Goal: Task Accomplishment & Management: Complete application form

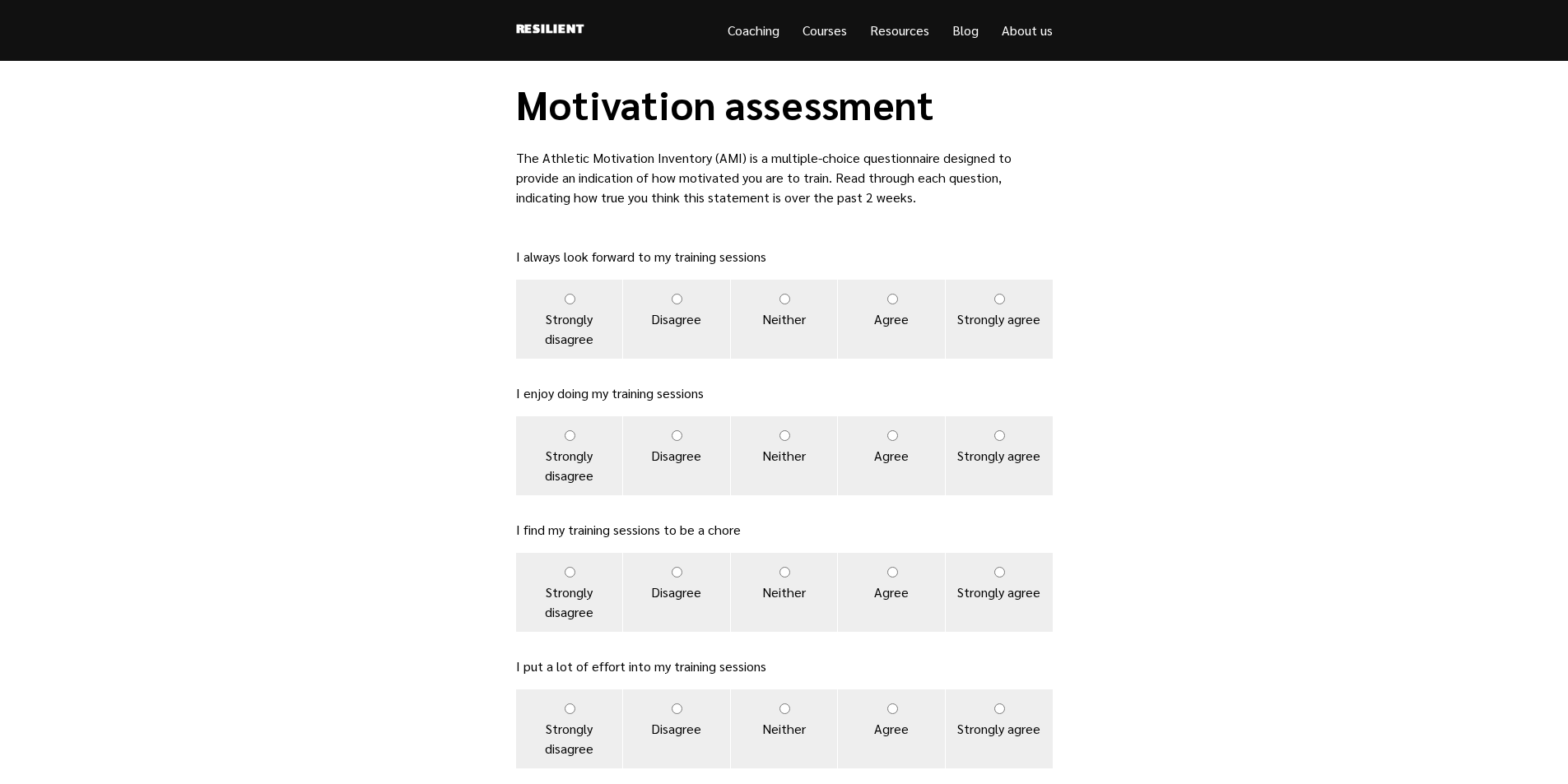
click at [892, 298] on input "Agree" at bounding box center [892, 299] width 11 height 11
radio input "true"
drag, startPoint x: 1003, startPoint y: 431, endPoint x: 994, endPoint y: 432, distance: 9.1
click at [1003, 432] on input "Strongly agree" at bounding box center [999, 436] width 11 height 11
radio input "true"
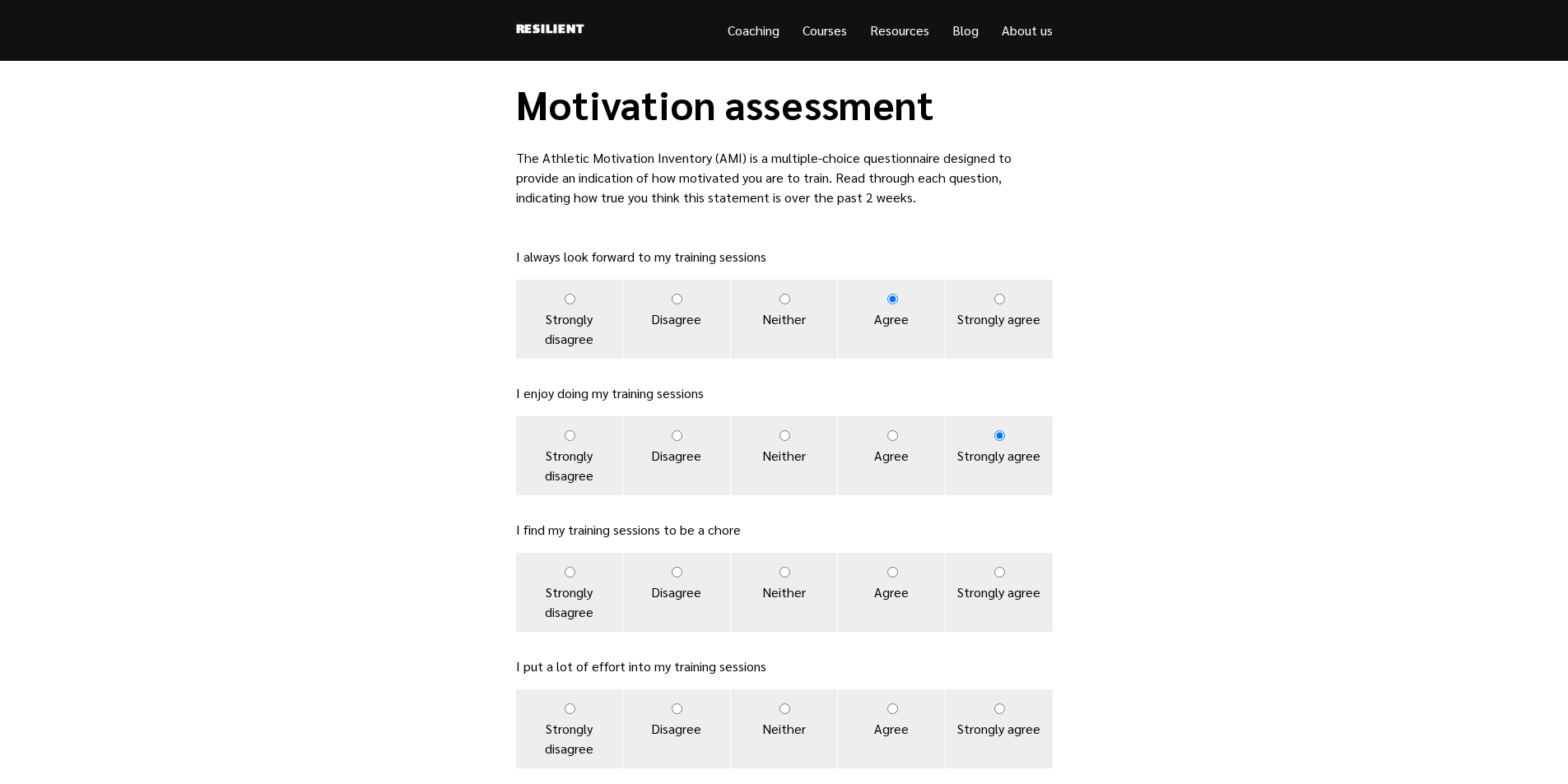
click at [677, 580] on label "Disagree" at bounding box center [677, 592] width 107 height 79
click at [677, 577] on input "Disagree" at bounding box center [677, 572] width 11 height 11
radio input "true"
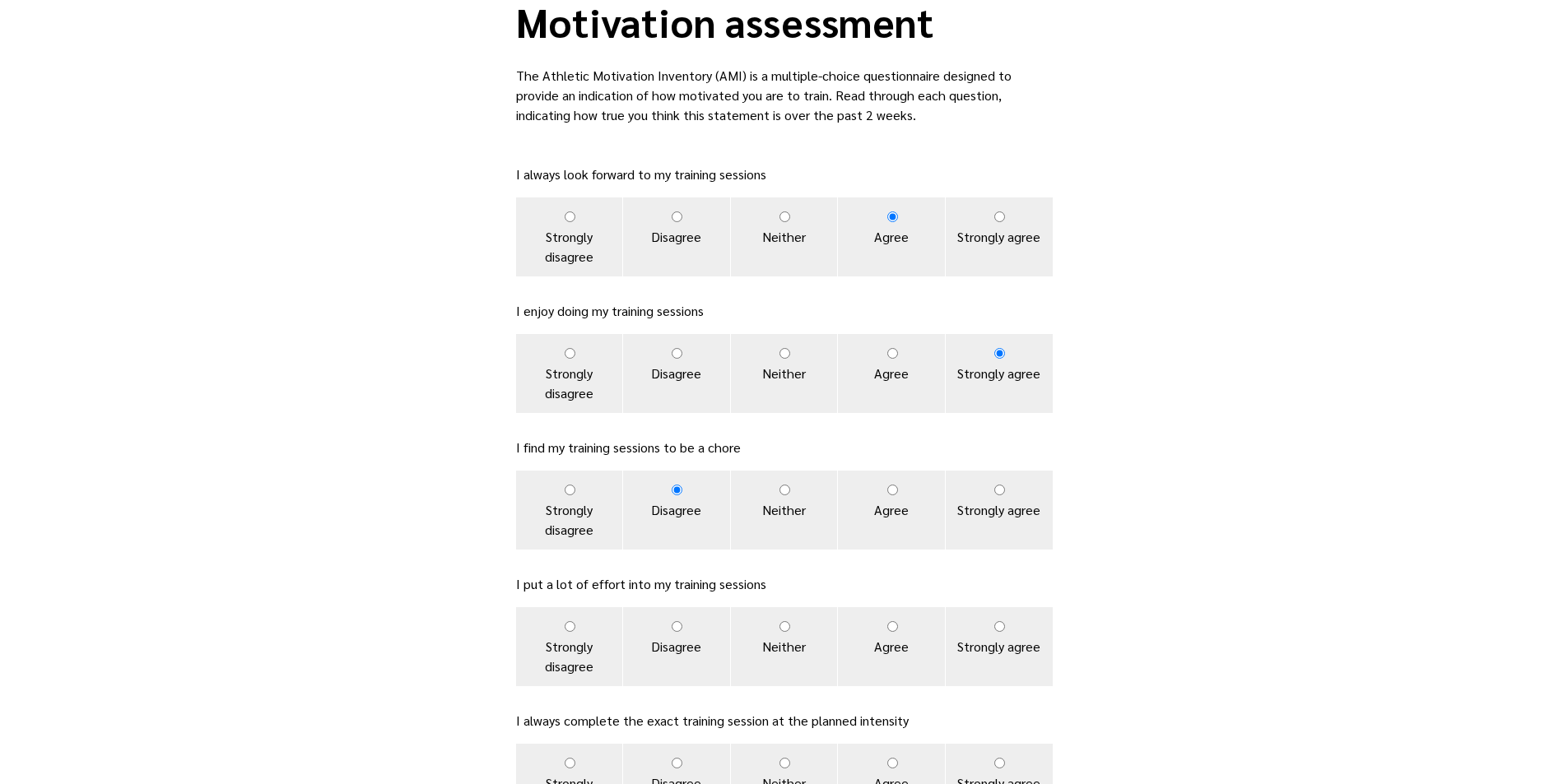
click at [576, 496] on label "Strongly disagree" at bounding box center [570, 510] width 107 height 79
click at [575, 495] on input "Strongly disagree" at bounding box center [570, 490] width 11 height 11
radio input "true"
click at [1005, 626] on input "Strongly agree" at bounding box center [999, 626] width 11 height 11
radio input "true"
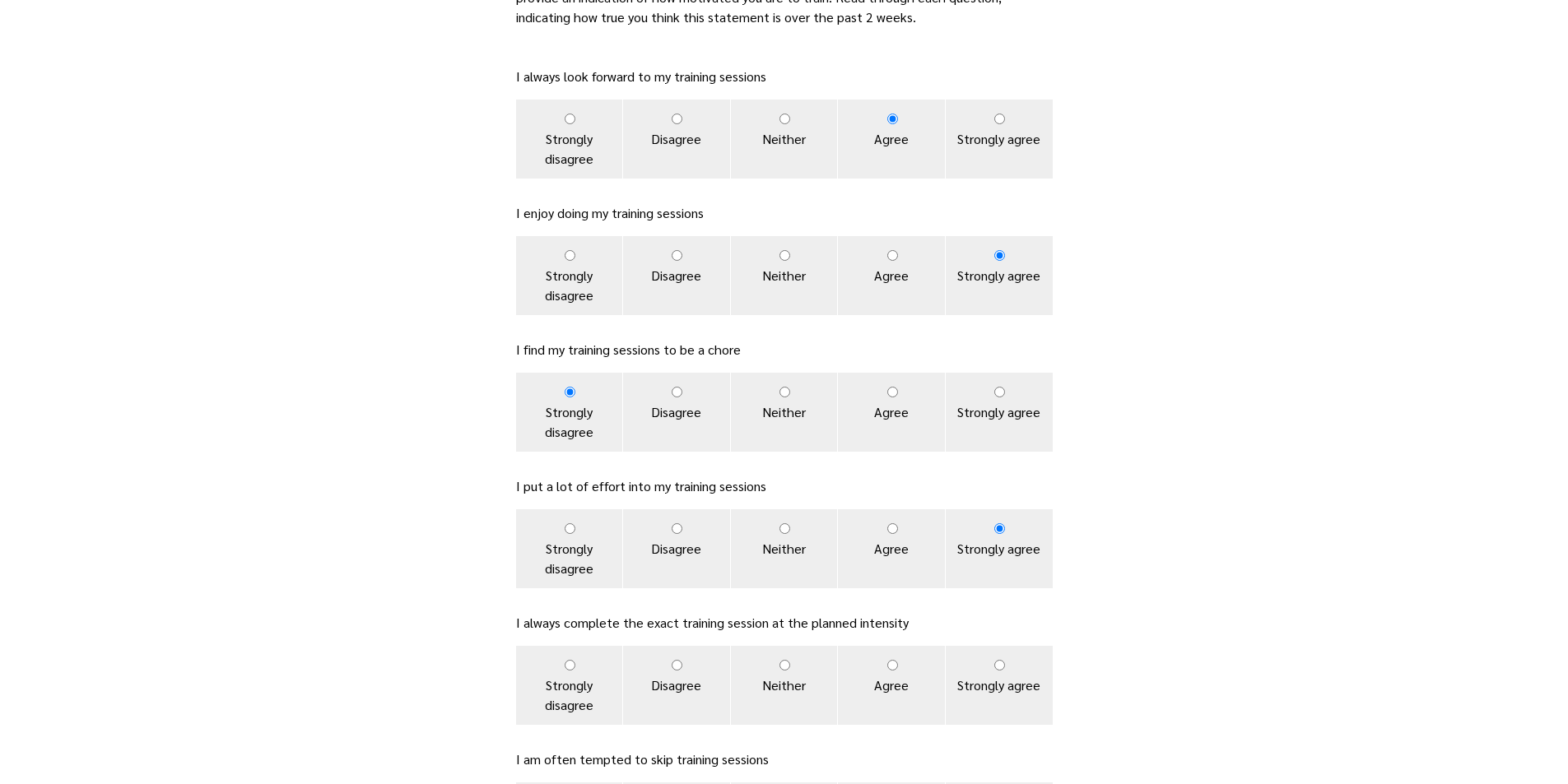
scroll to position [329, 0]
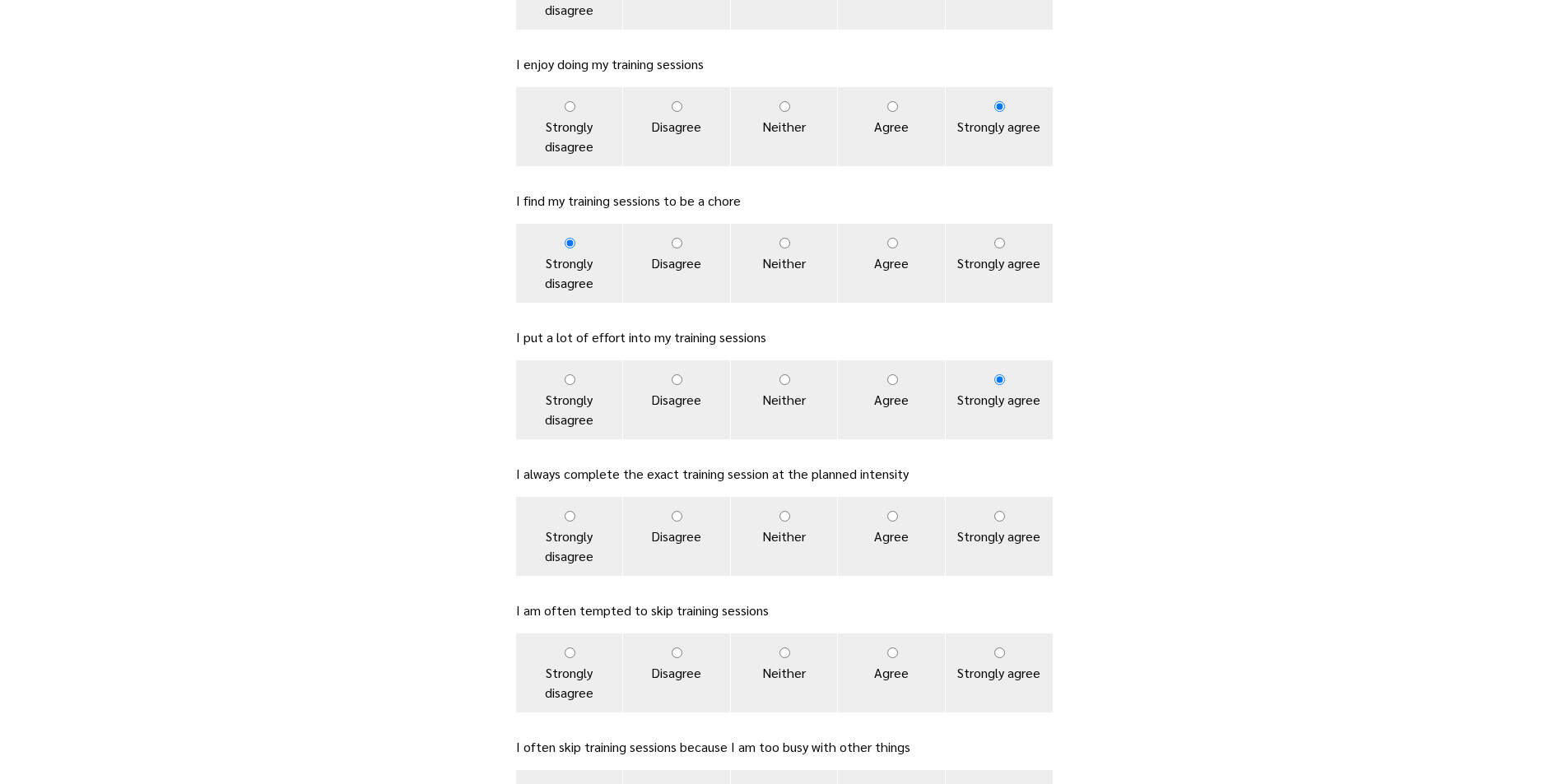
click at [993, 523] on label "Strongly agree" at bounding box center [999, 536] width 107 height 79
click at [994, 521] on input "Strongly agree" at bounding box center [999, 516] width 11 height 11
radio input "true"
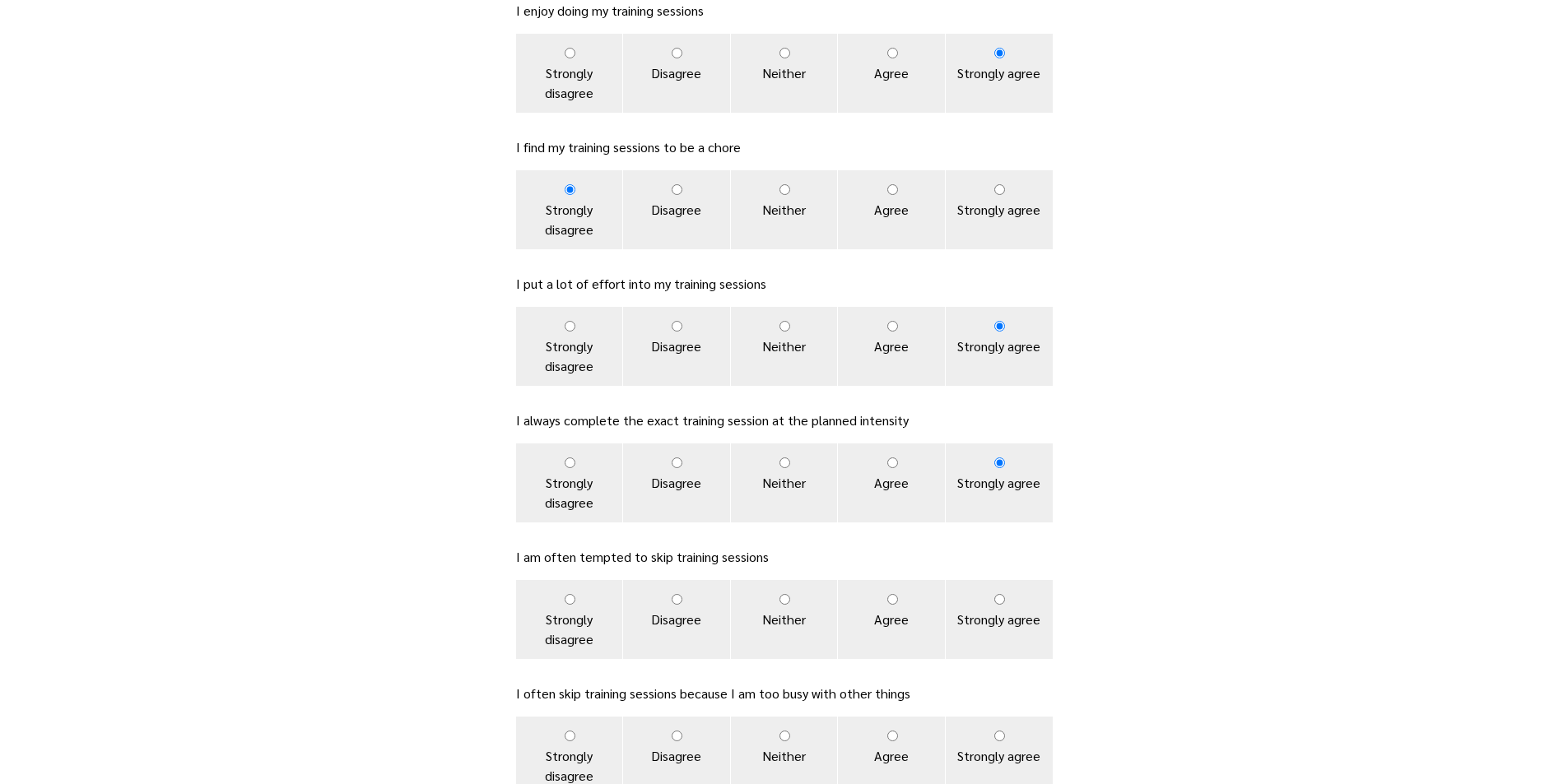
scroll to position [412, 0]
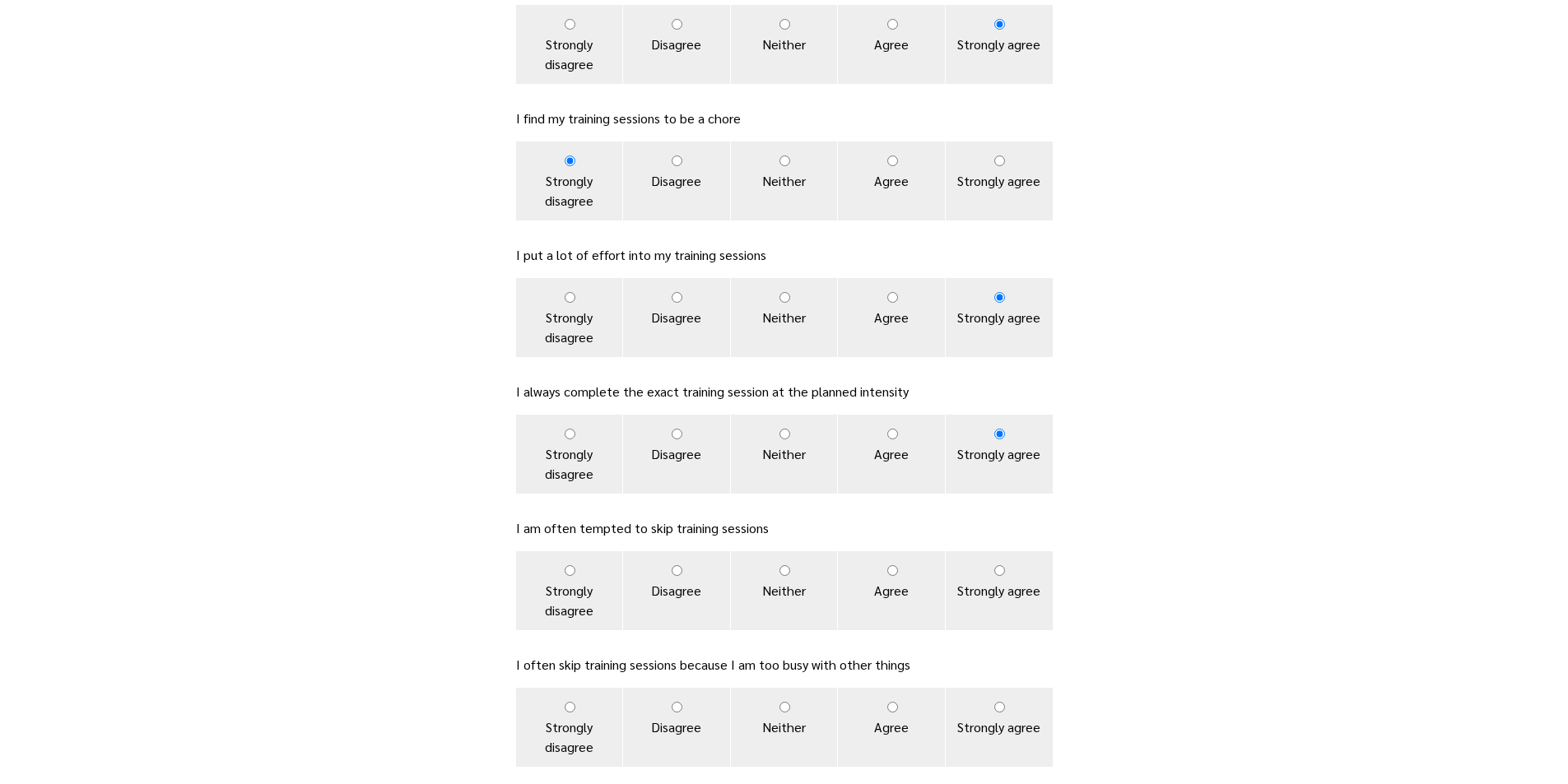
click at [565, 575] on input "Strongly disagree" at bounding box center [570, 570] width 11 height 11
radio input "true"
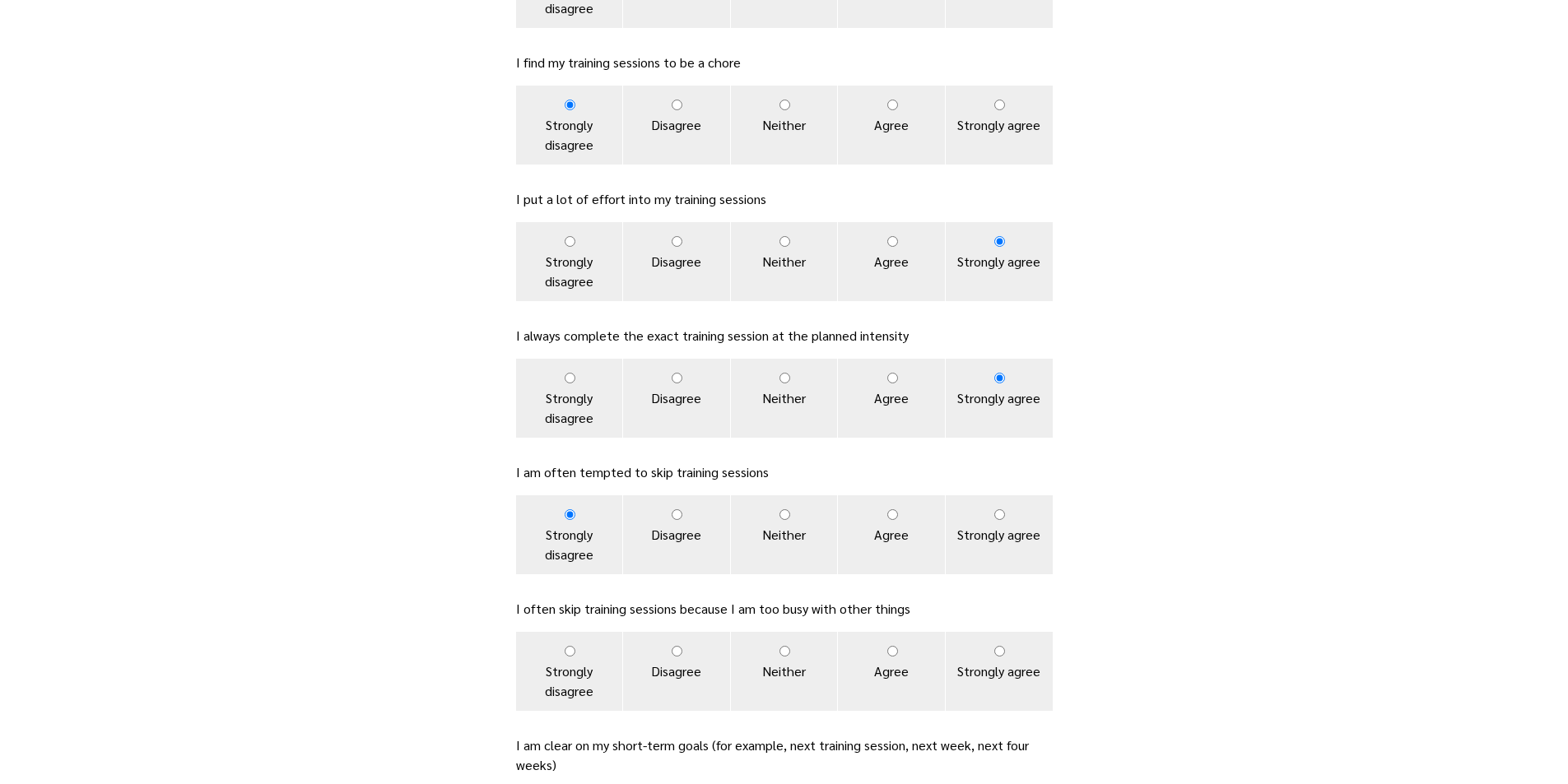
scroll to position [494, 0]
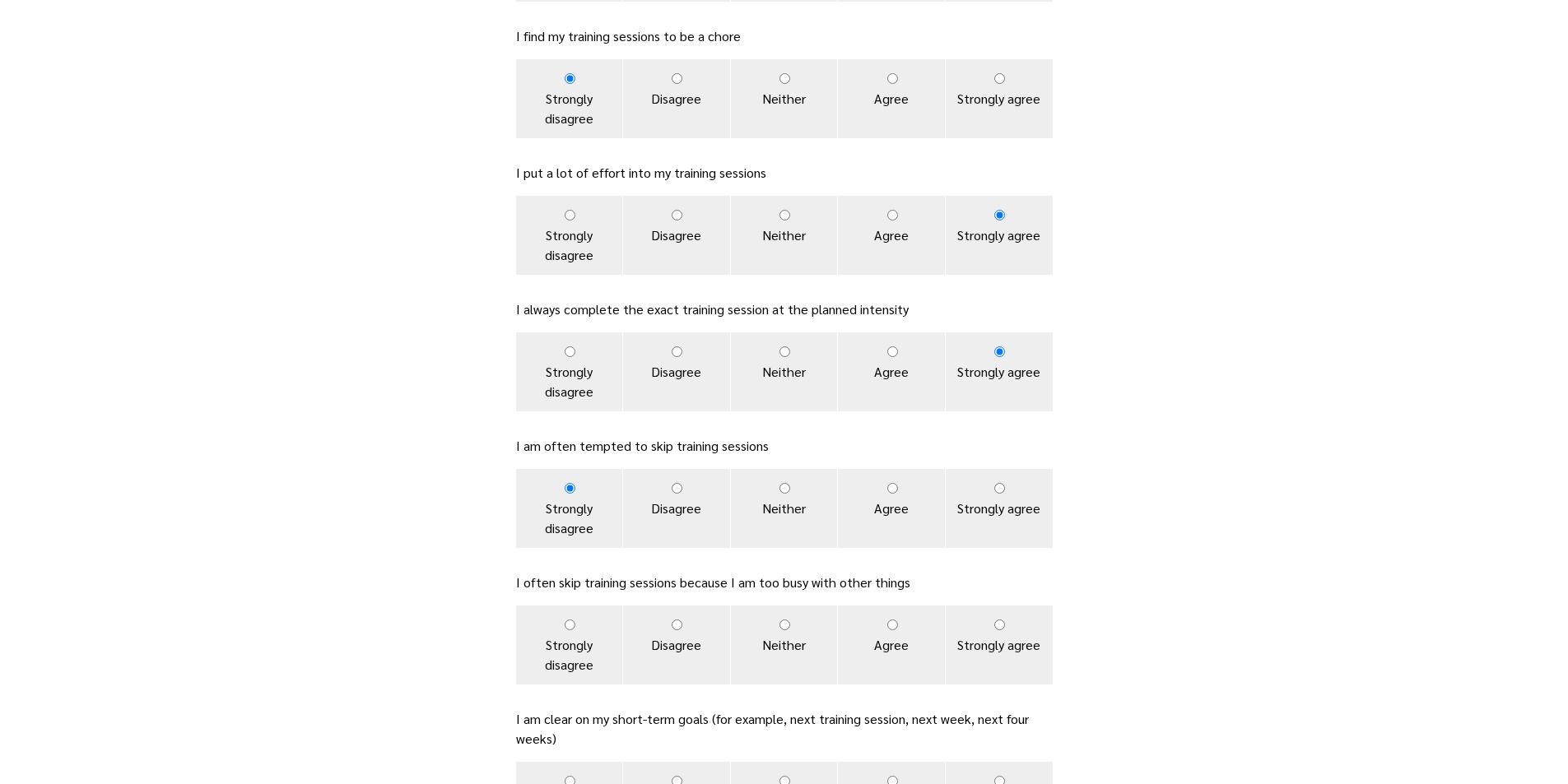
click at [544, 649] on label "Strongly disagree" at bounding box center [570, 645] width 107 height 79
click at [564, 630] on input "Strongly disagree" at bounding box center [570, 625] width 11 height 11
radio input "true"
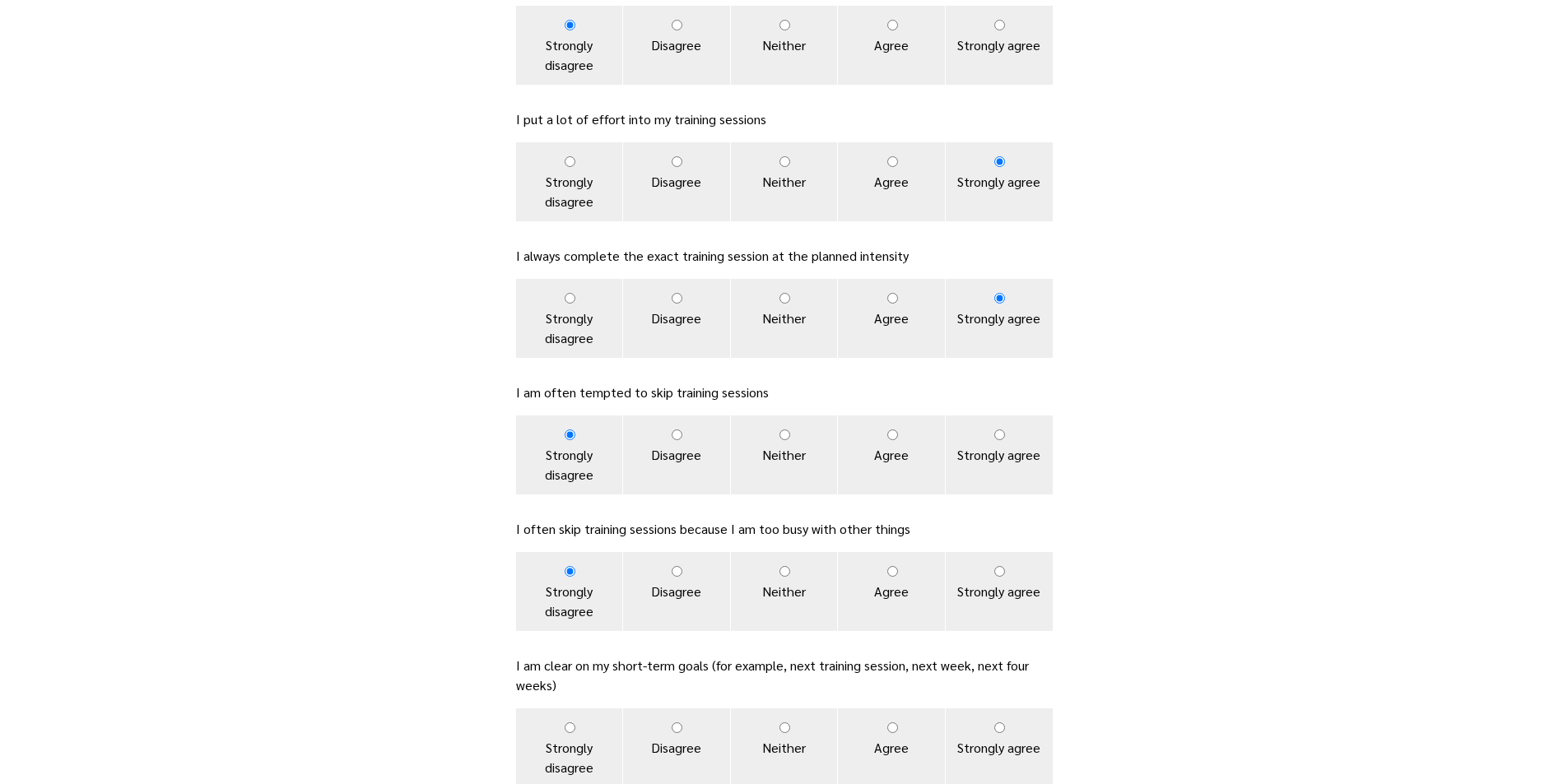
scroll to position [576, 0]
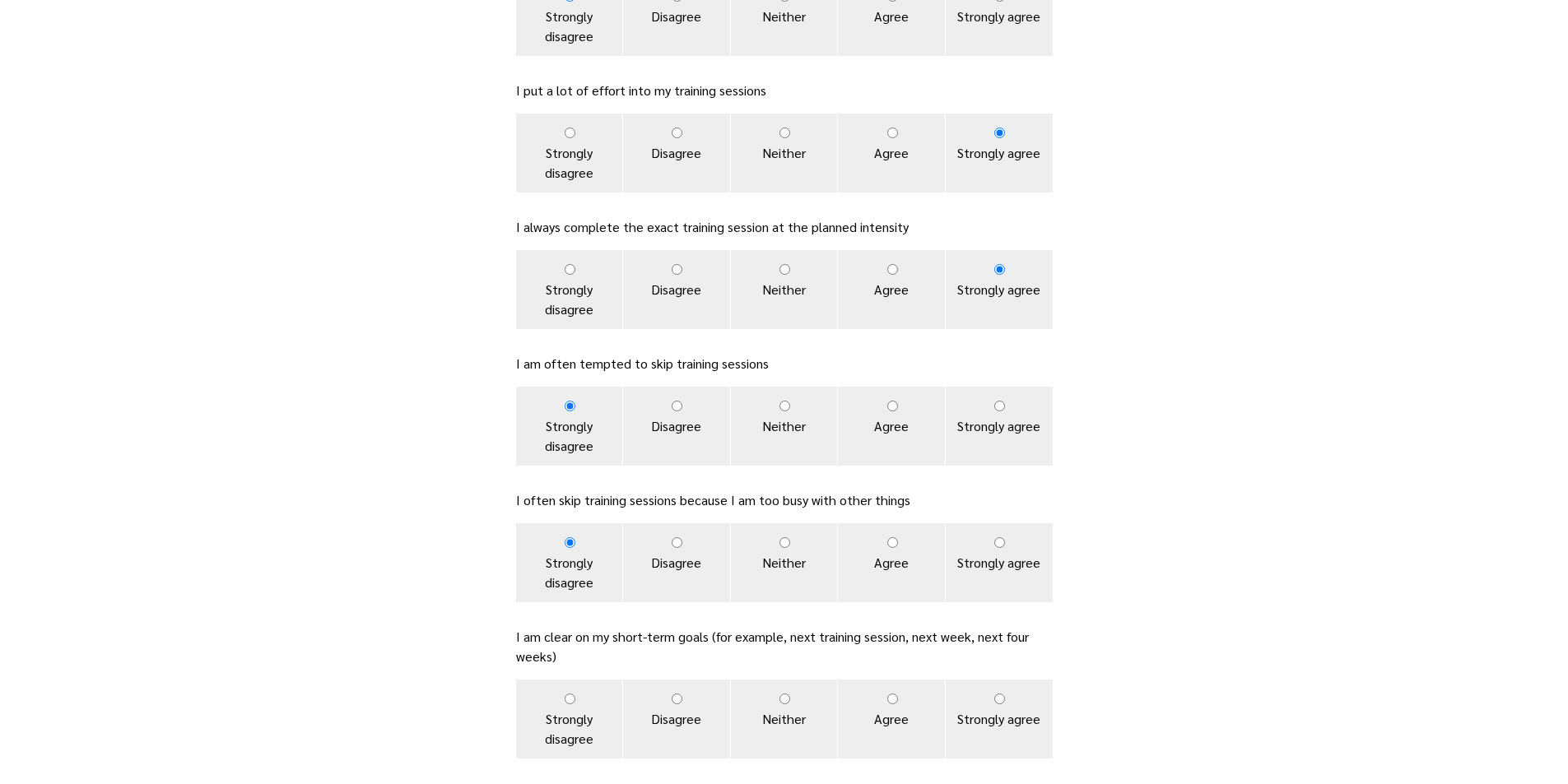
click at [1005, 704] on label "Strongly agree" at bounding box center [999, 719] width 107 height 79
click at [1005, 704] on input "Strongly agree" at bounding box center [999, 698] width 11 height 11
radio input "true"
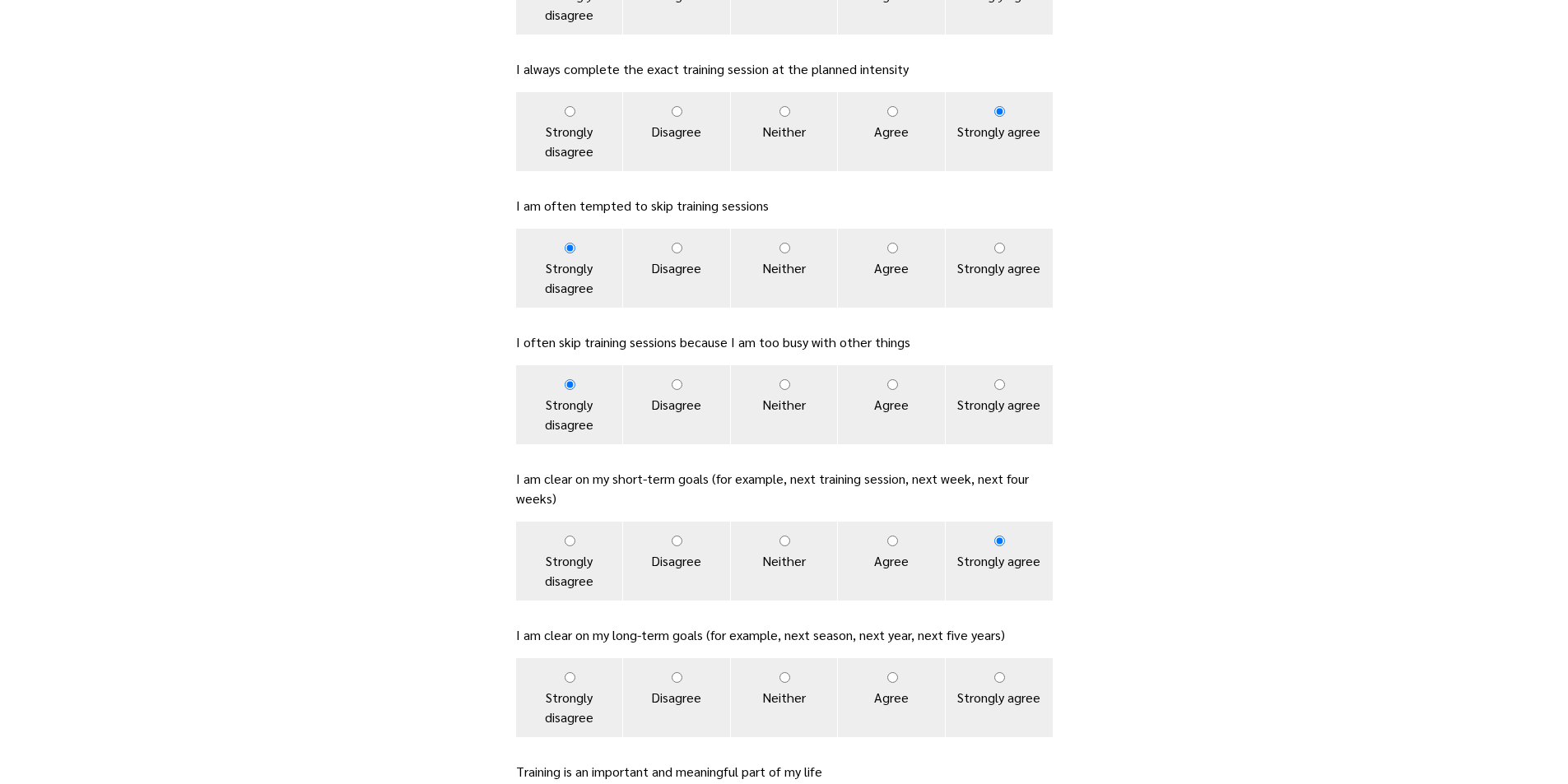
scroll to position [740, 0]
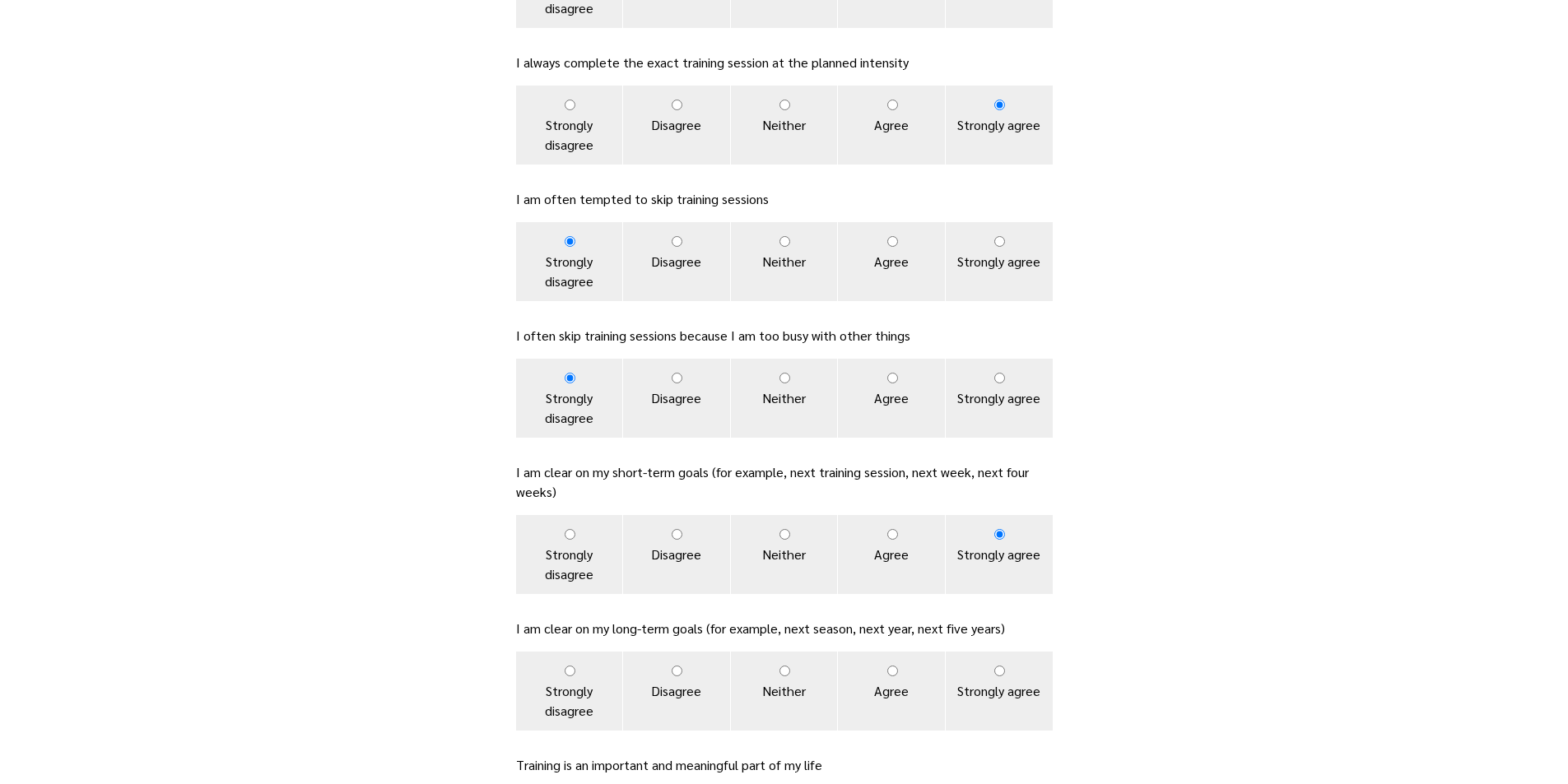
click at [1025, 679] on label "Strongly agree" at bounding box center [999, 690] width 107 height 79
click at [1005, 676] on input "Strongly agree" at bounding box center [999, 671] width 11 height 11
radio input "true"
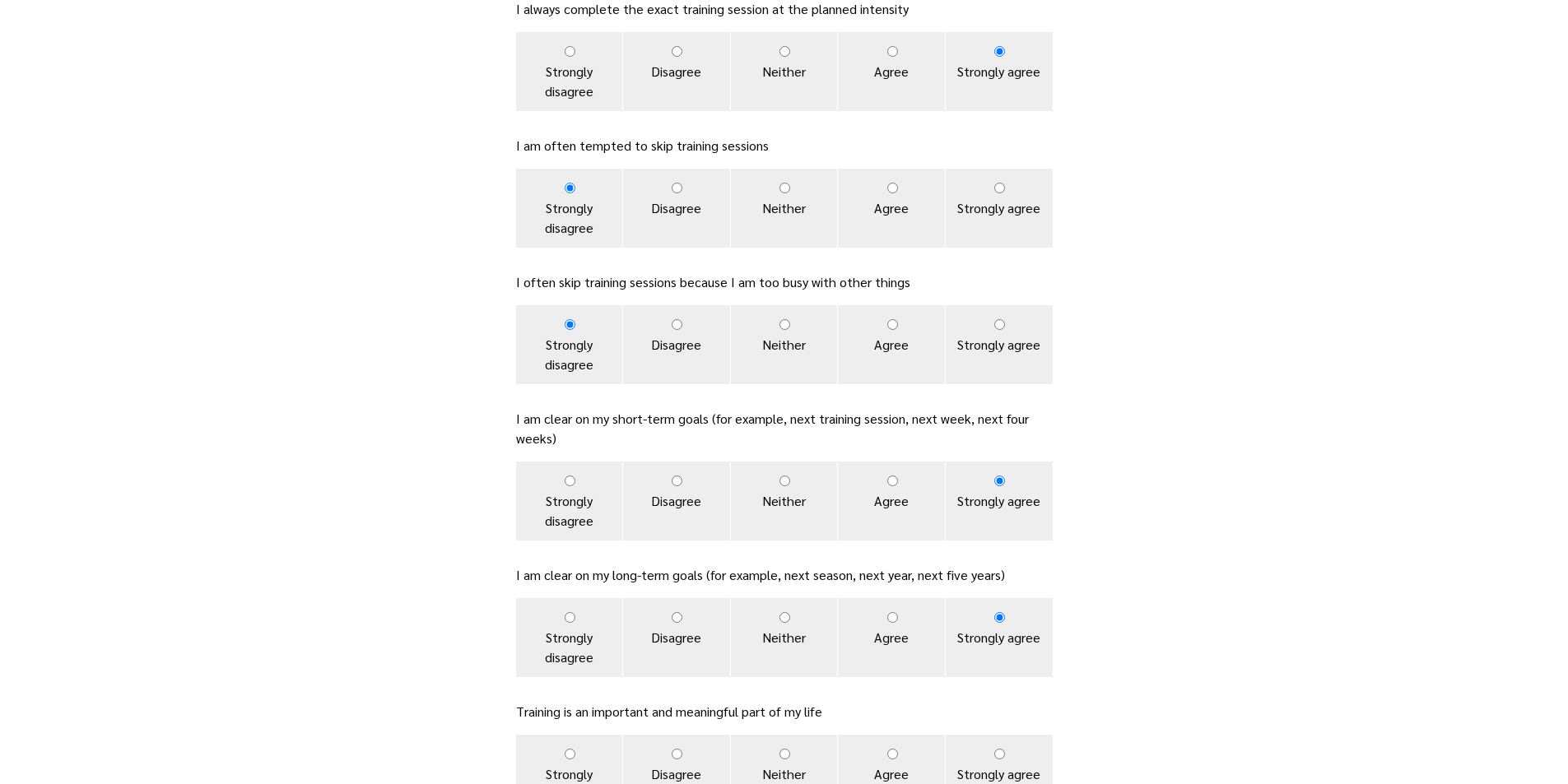
scroll to position [822, 0]
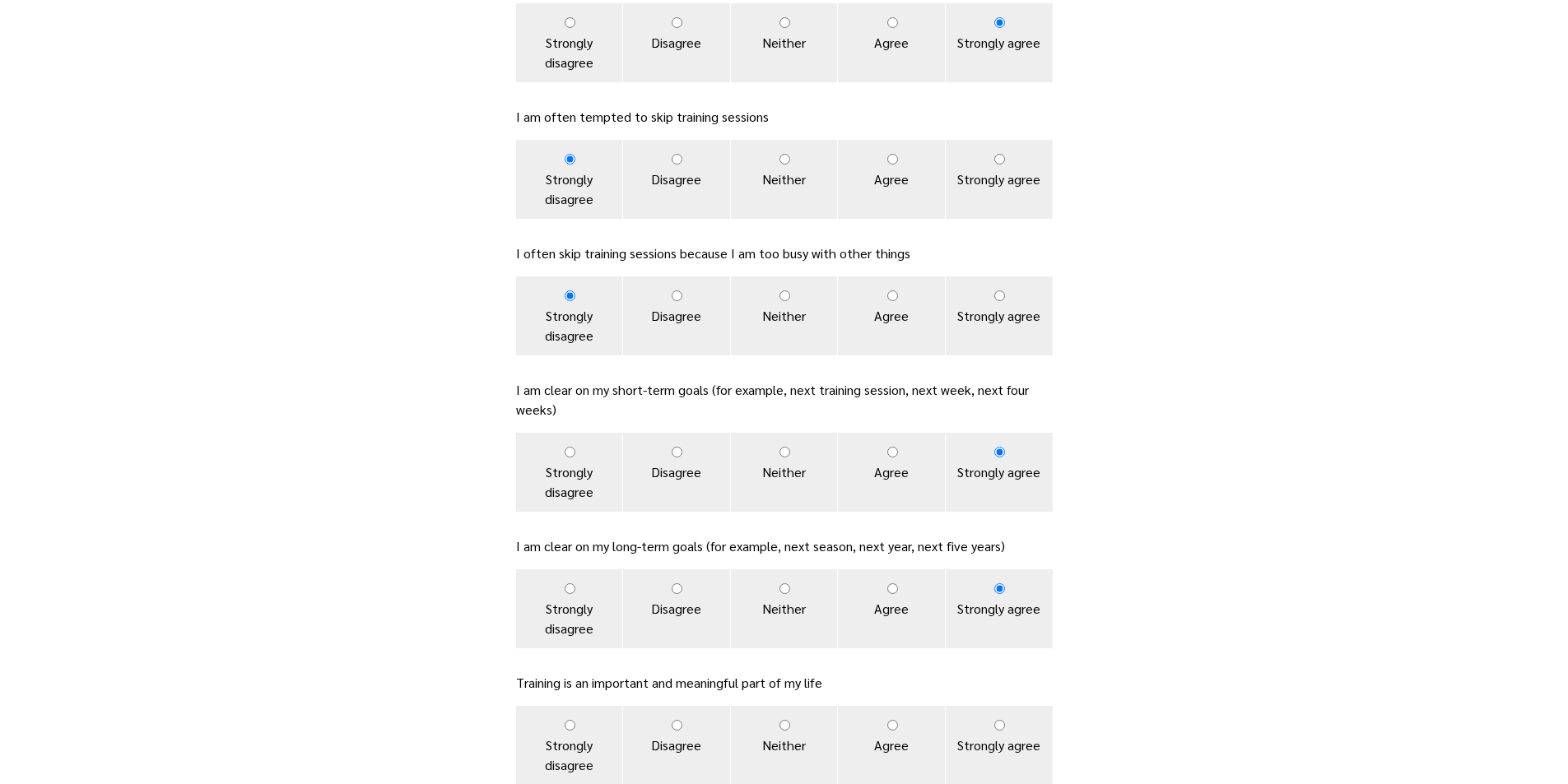
click at [993, 723] on label "Strongly agree" at bounding box center [999, 745] width 107 height 79
click at [994, 723] on input "Strongly agree" at bounding box center [999, 725] width 11 height 11
radio input "true"
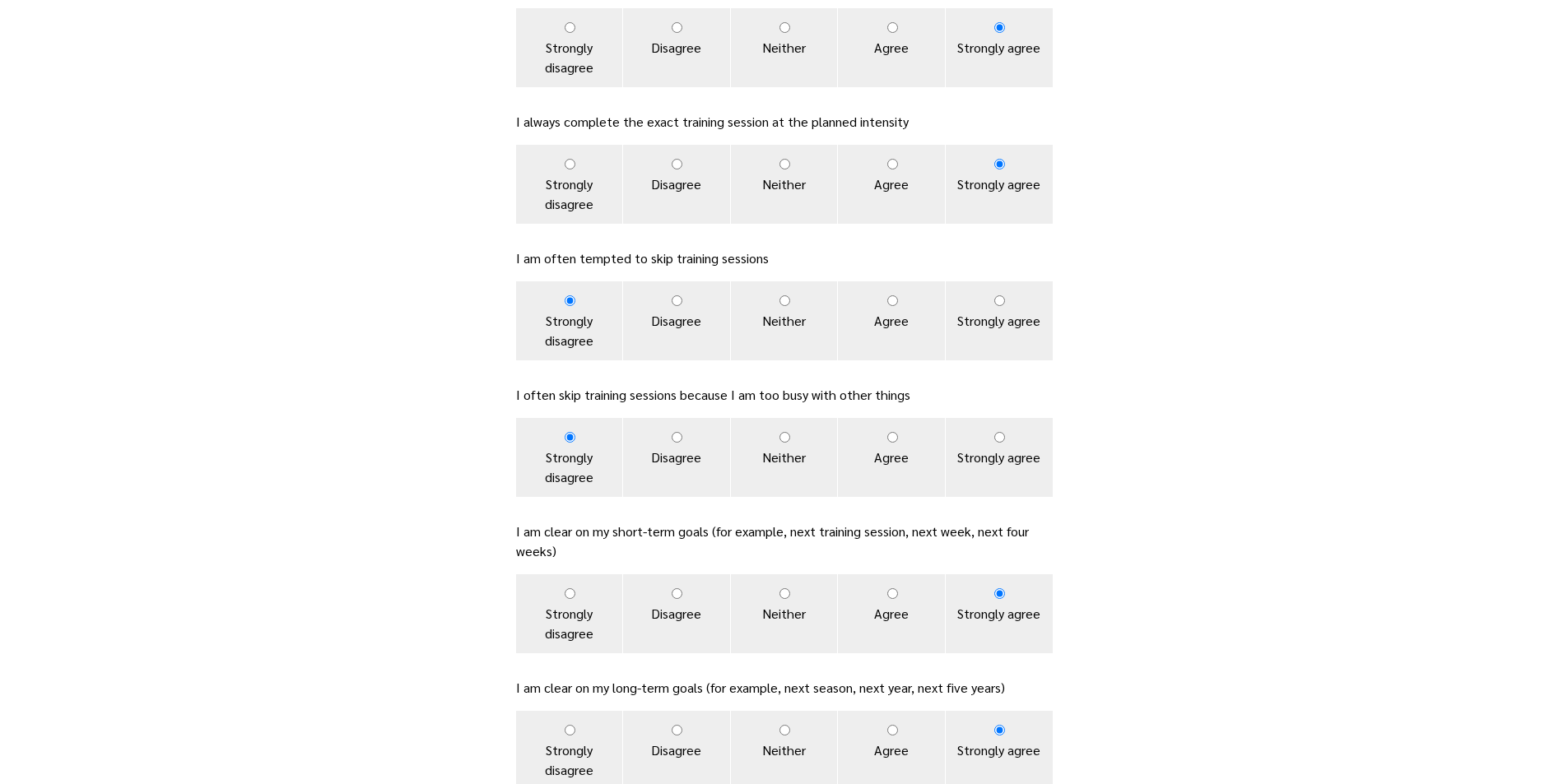
scroll to position [905, 0]
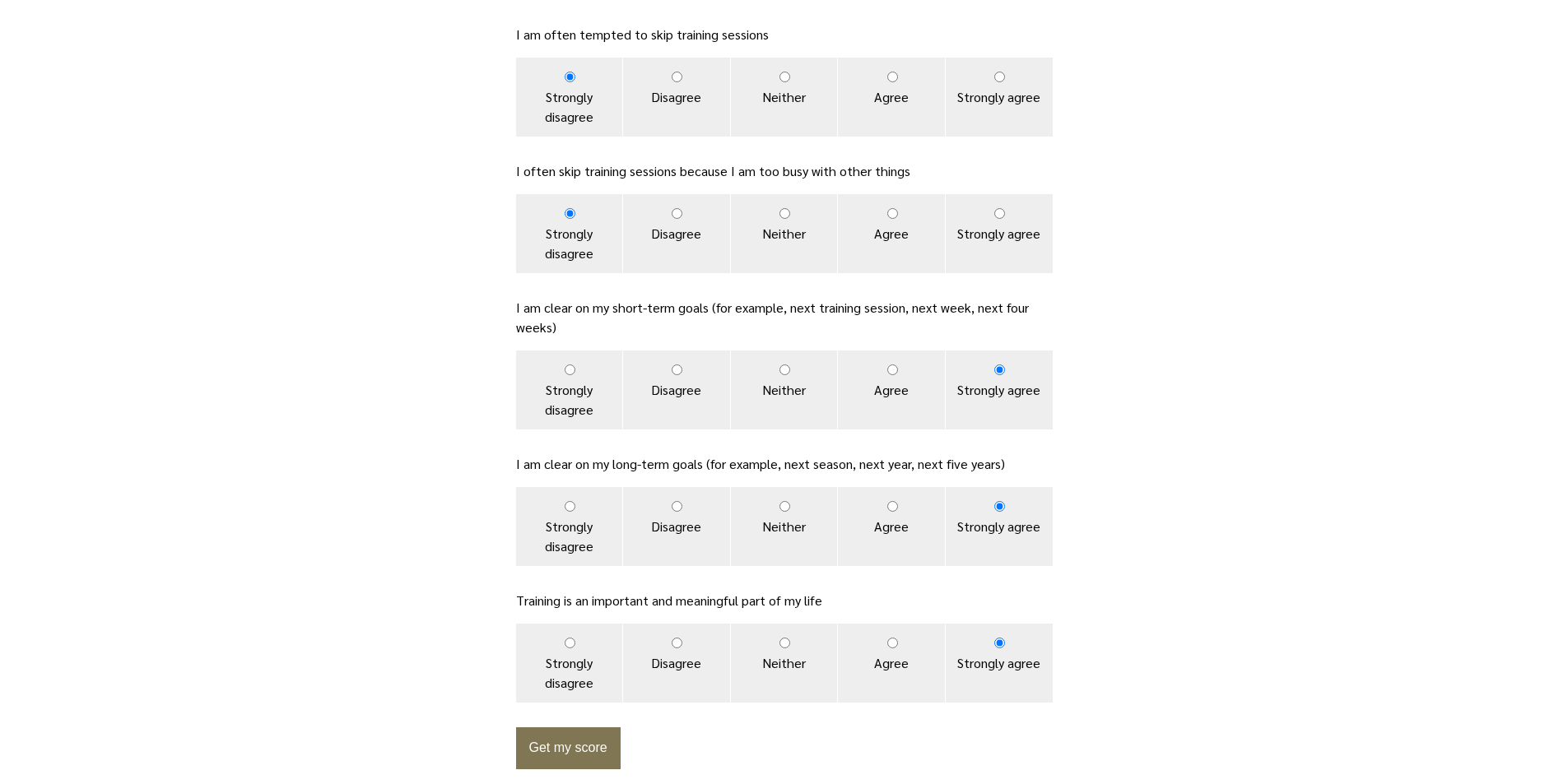
click at [578, 743] on button "Get my score" at bounding box center [568, 747] width 104 height 42
